Goal: Information Seeking & Learning: Learn about a topic

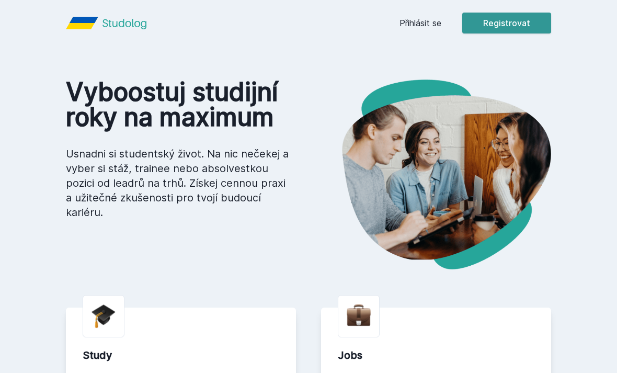
click at [492, 26] on button "Registrovat" at bounding box center [506, 23] width 89 height 21
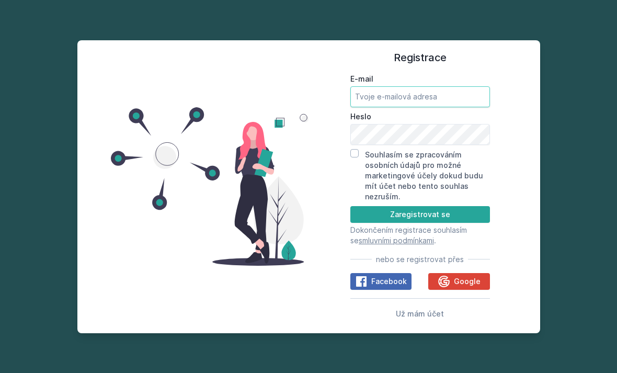
click at [436, 107] on input "E-mail" at bounding box center [421, 96] width 140 height 21
type input "[EMAIL_ADDRESS][DOMAIN_NAME]"
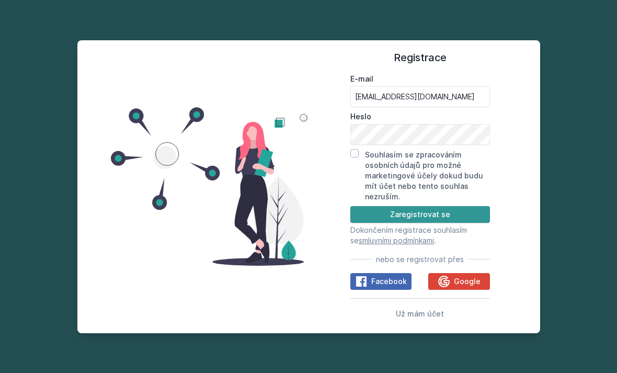
click at [429, 223] on button "Zaregistrovat se" at bounding box center [421, 214] width 140 height 17
click at [431, 223] on button "Zaregistrovat se" at bounding box center [421, 214] width 140 height 17
click at [361, 169] on div "Souhlasím se zpracováním osobních údajů pro možné marketingové účely dokud budu…" at bounding box center [421, 175] width 140 height 53
click at [358, 157] on input "Souhlasím se zpracováním osobních údajů pro možné marketingové účely dokud budu…" at bounding box center [355, 153] width 8 height 8
checkbox input "true"
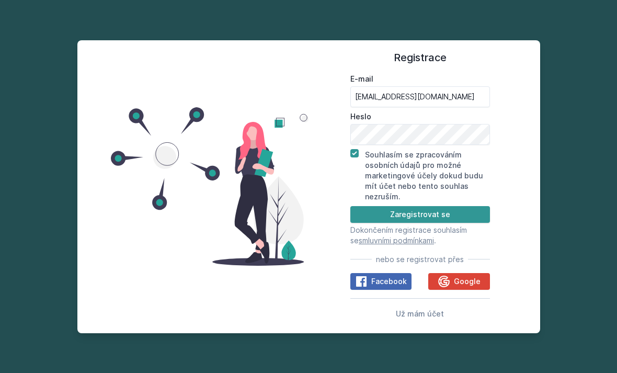
click at [395, 223] on button "Zaregistrovat se" at bounding box center [421, 214] width 140 height 17
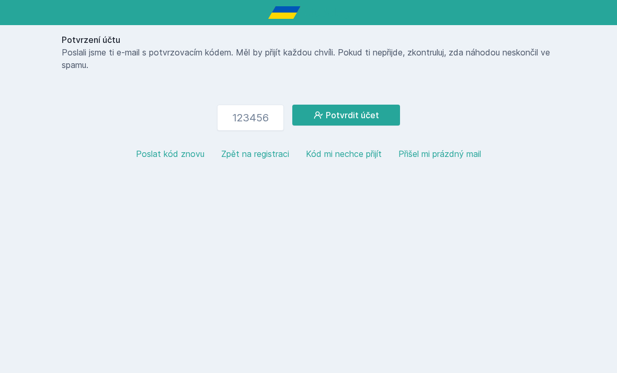
type input "1"
type input "177381"
click at [376, 111] on button "Potvrdit účet" at bounding box center [346, 115] width 108 height 21
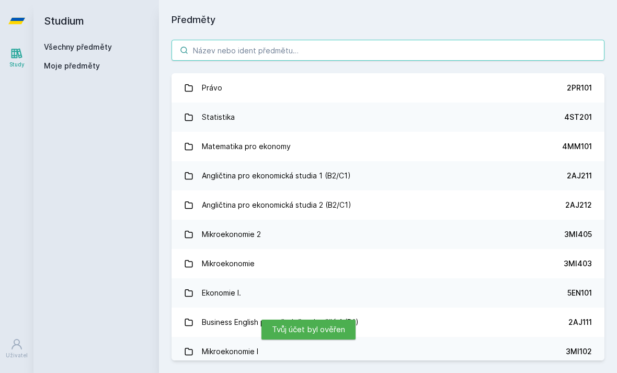
click at [355, 59] on input "search" at bounding box center [388, 50] width 433 height 21
type input "V"
click at [377, 51] on input "search" at bounding box center [388, 50] width 433 height 21
paste input "5PR101"
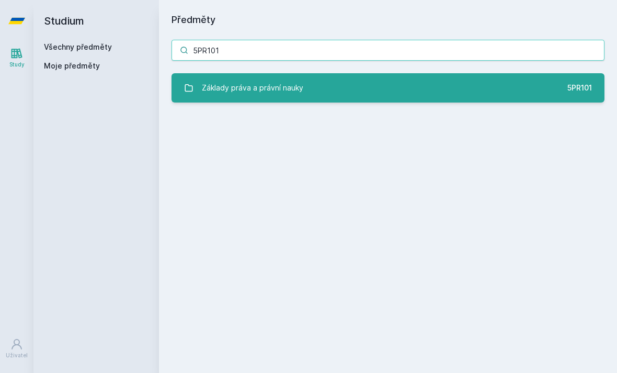
type input "5PR101"
click at [558, 94] on link "Základy práva a právní nauky 5PR101" at bounding box center [388, 87] width 433 height 29
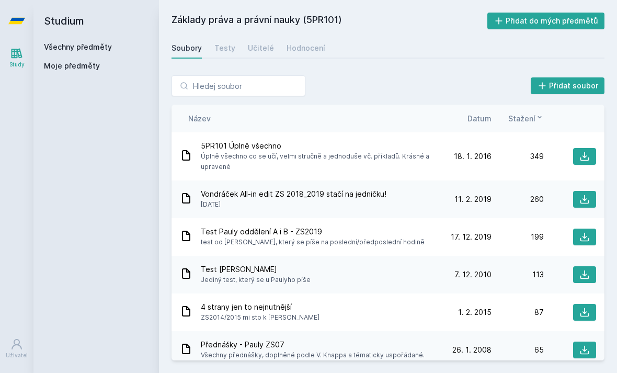
click at [348, 190] on span "Vondráček All-in edit ZS 2018_2019 stačí na jedničku!" at bounding box center [294, 194] width 186 height 10
click at [373, 199] on span "Vondráček All-in edit ZS 2018_2019 stačí na jedničku!" at bounding box center [294, 194] width 186 height 10
click at [186, 198] on icon at bounding box center [186, 198] width 13 height 13
click at [523, 202] on div "260" at bounding box center [518, 199] width 52 height 10
click at [208, 200] on span "[DATE]" at bounding box center [294, 204] width 186 height 10
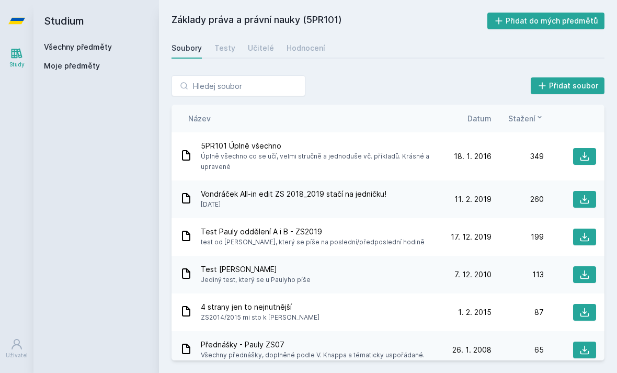
click at [190, 203] on icon at bounding box center [186, 198] width 13 height 13
click at [587, 200] on icon at bounding box center [585, 199] width 10 height 10
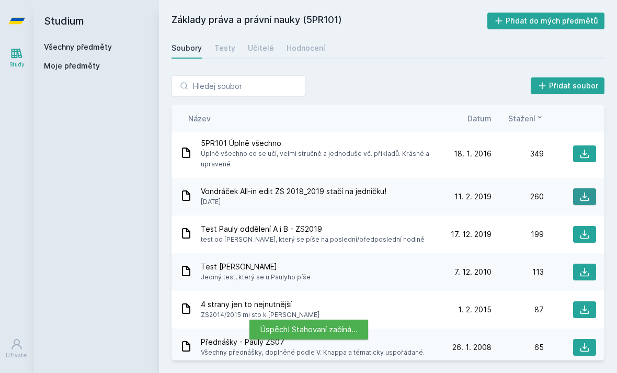
scroll to position [2, 0]
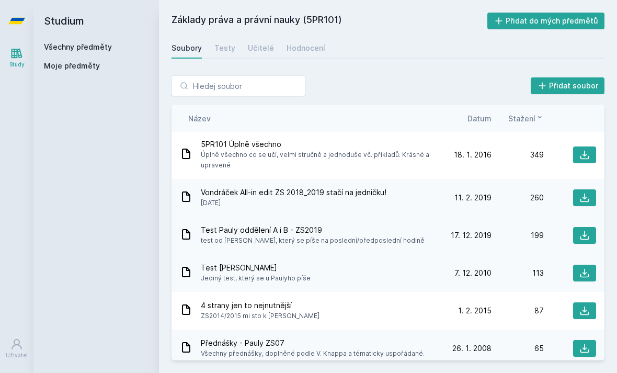
click at [213, 231] on span "Test Pauly oddělení A i B - ZS2019" at bounding box center [313, 230] width 224 height 10
click at [220, 230] on span "Test Pauly oddělení A i B - ZS2019" at bounding box center [313, 230] width 224 height 10
click at [526, 238] on div "199" at bounding box center [518, 235] width 52 height 10
click at [580, 239] on icon at bounding box center [585, 235] width 10 height 10
click at [273, 83] on input "search" at bounding box center [239, 85] width 134 height 21
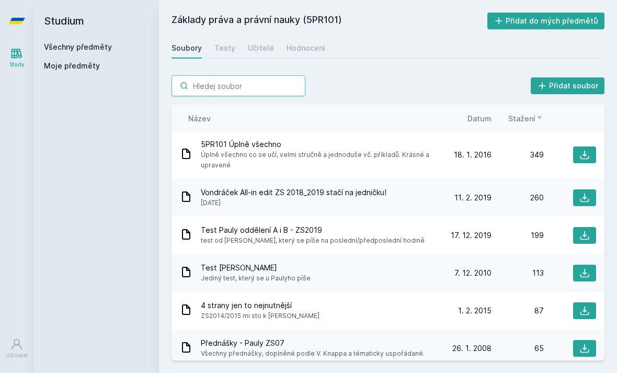
click at [265, 87] on input "search" at bounding box center [239, 85] width 134 height 21
click at [14, 58] on icon at bounding box center [17, 54] width 11 height 10
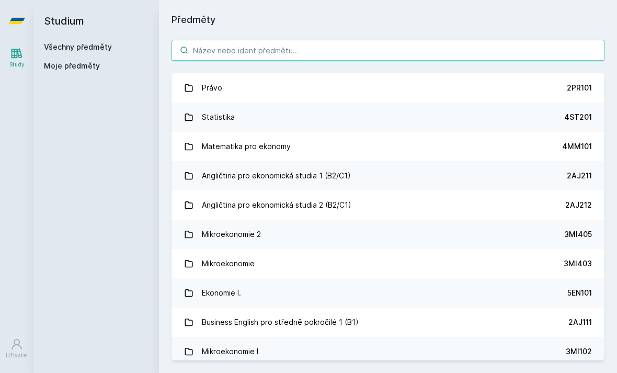
click at [314, 52] on input "search" at bounding box center [388, 50] width 433 height 21
click at [290, 52] on input "search" at bounding box center [388, 50] width 433 height 21
paste input "5FI101"
type input "5FI101"
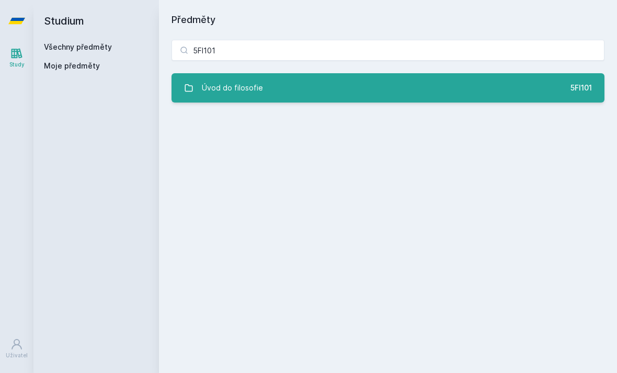
click at [402, 93] on link "Úvod do filosofie 5FI101" at bounding box center [388, 87] width 433 height 29
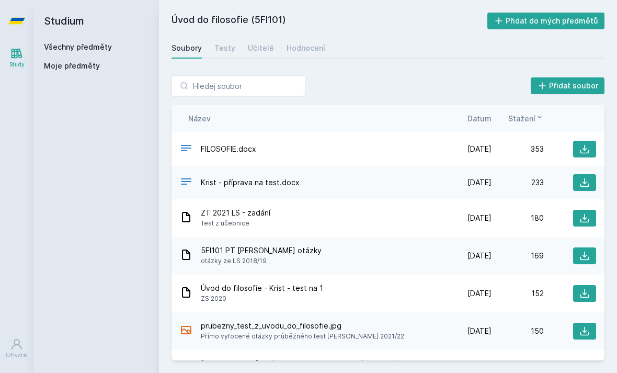
click at [282, 186] on span "Krist - příprava na test.docx" at bounding box center [250, 182] width 99 height 10
click at [585, 184] on icon at bounding box center [585, 182] width 9 height 9
